Goal: Navigation & Orientation: Find specific page/section

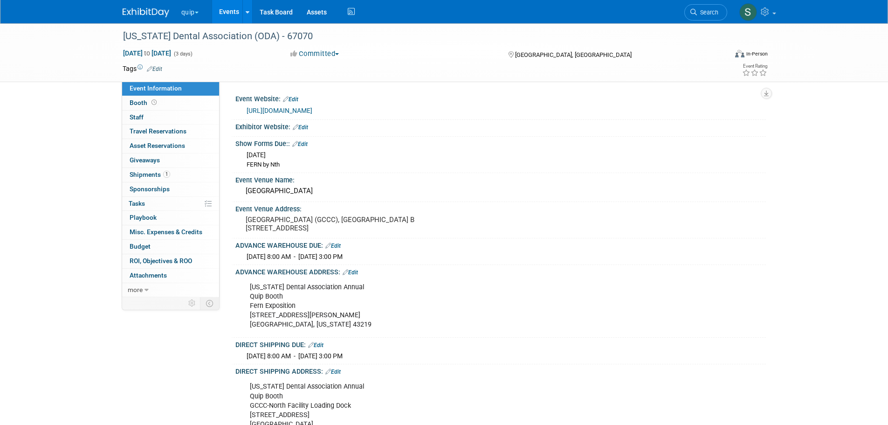
click at [223, 12] on link "Events" at bounding box center [229, 11] width 34 height 23
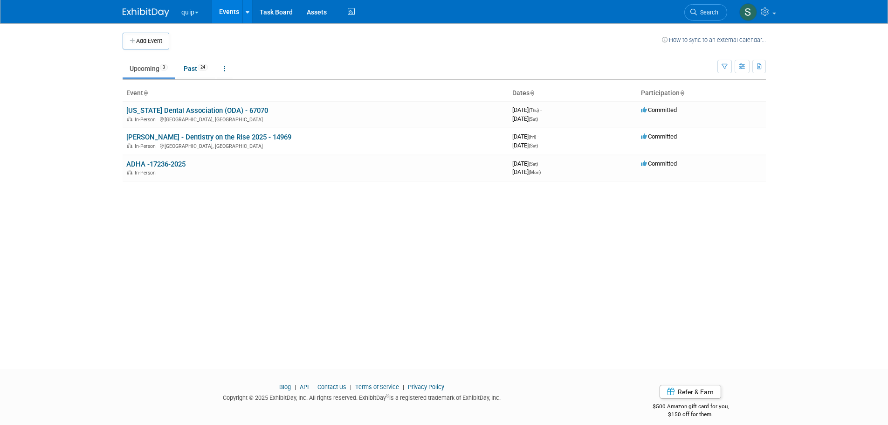
click at [194, 133] on link "[PERSON_NAME] - Dentistry on the Rise 2025 - 14969" at bounding box center [208, 137] width 165 height 8
